Goal: Register for event/course

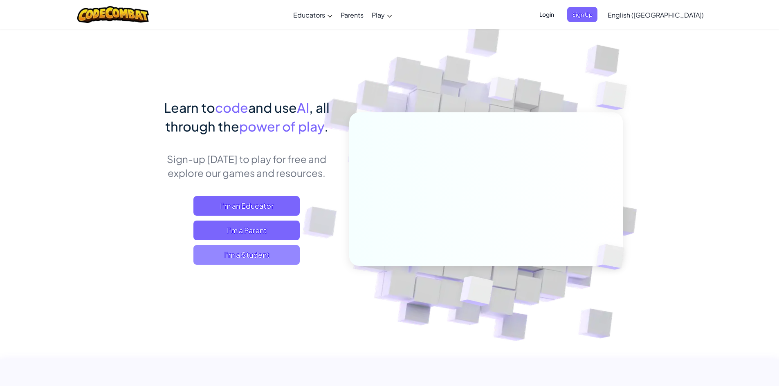
click at [275, 249] on span "I'm a Student" at bounding box center [246, 255] width 106 height 20
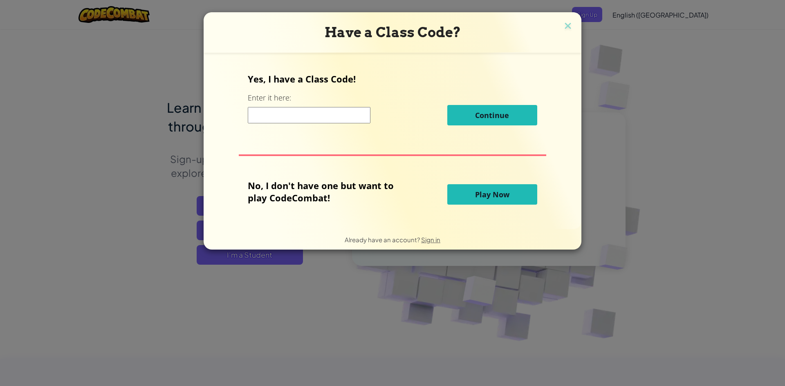
click at [330, 110] on input at bounding box center [309, 115] width 123 height 16
type input "greennorthfarm"
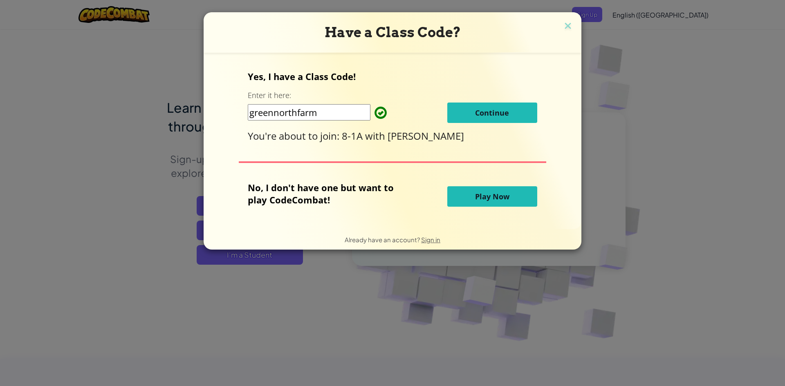
click at [467, 119] on button "Continue" at bounding box center [492, 113] width 90 height 20
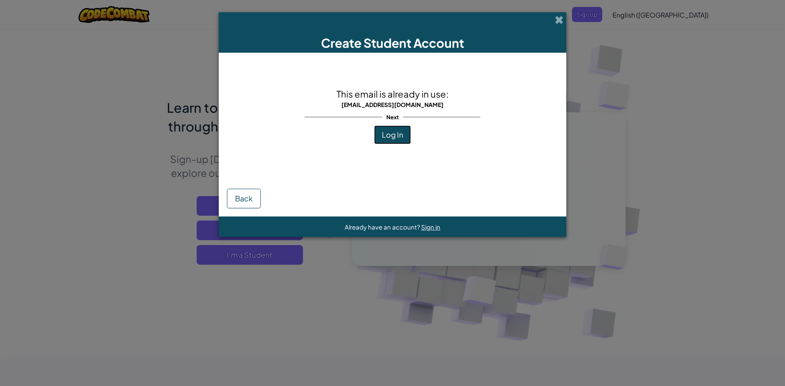
click at [388, 133] on span "Log In" at bounding box center [392, 134] width 21 height 9
